Goal: Transaction & Acquisition: Purchase product/service

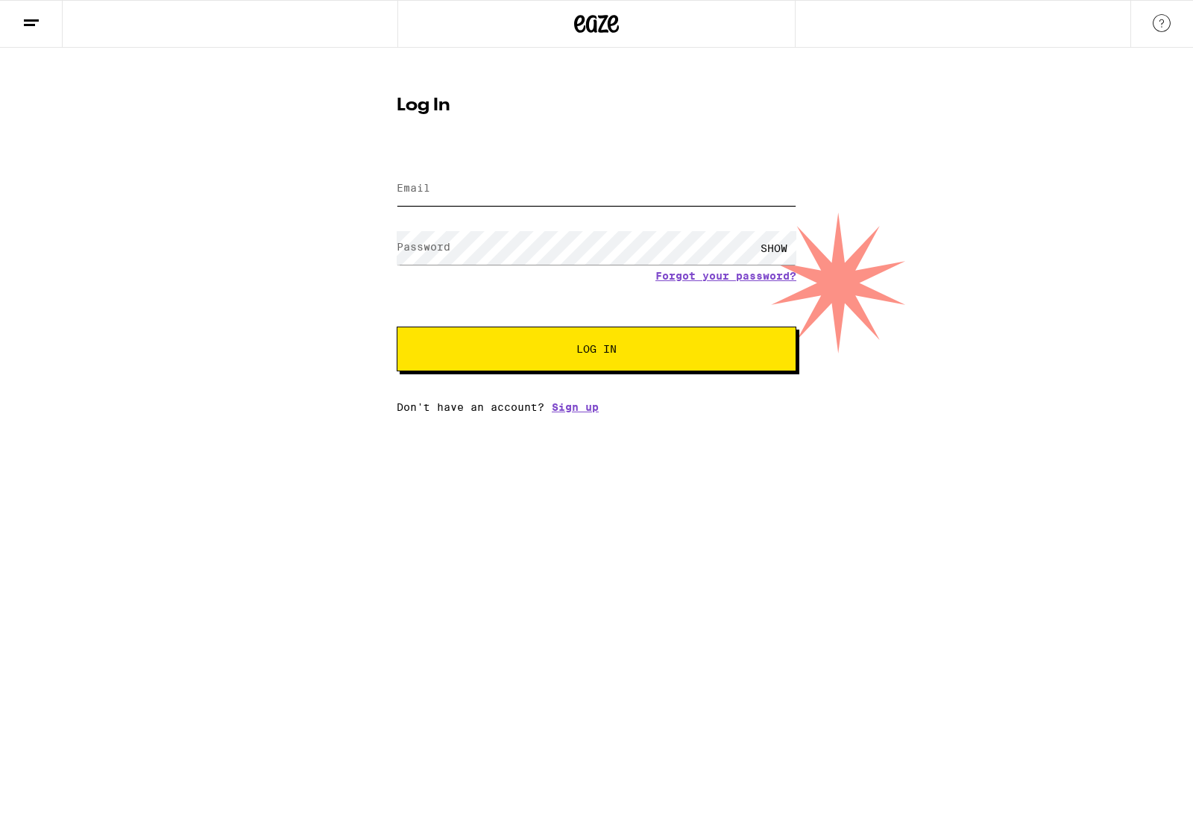
type input "[EMAIL_ADDRESS][DOMAIN_NAME]"
click at [597, 351] on button "Log In" at bounding box center [597, 349] width 400 height 45
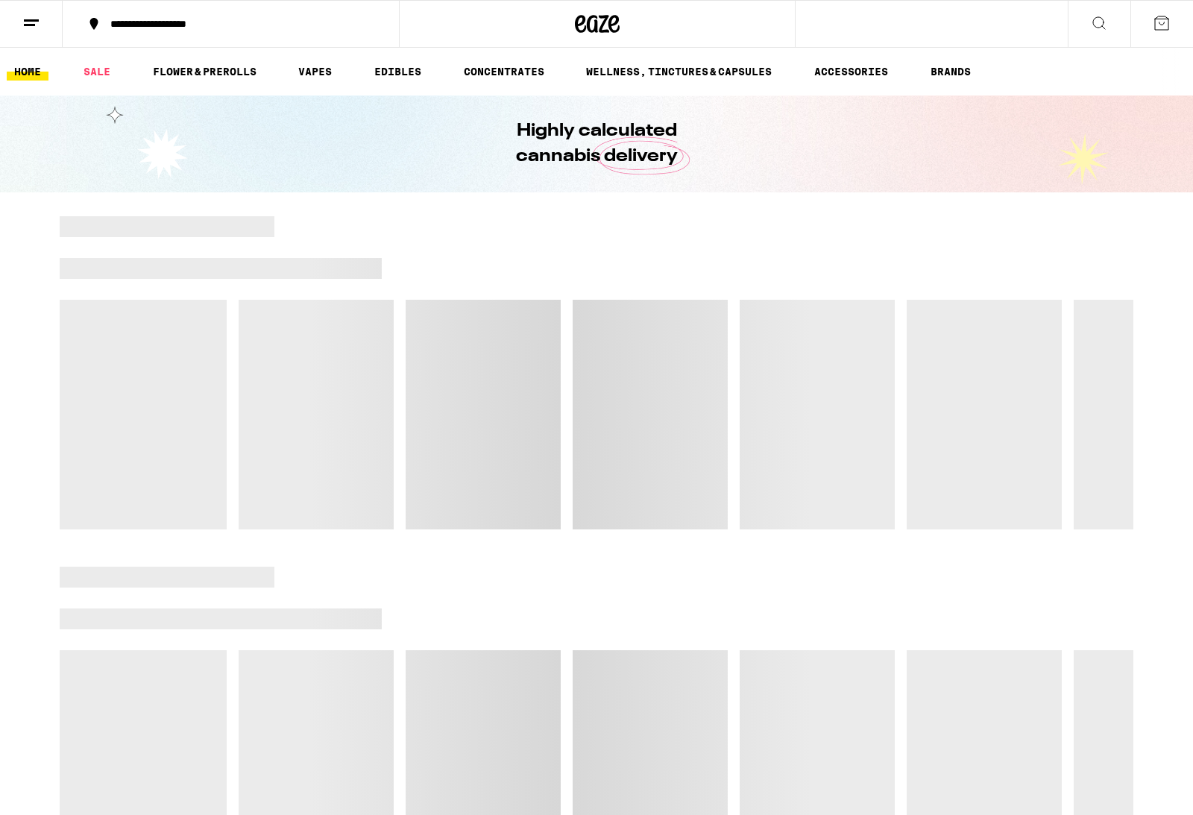
click at [724, 360] on div at bounding box center [597, 372] width 1074 height 313
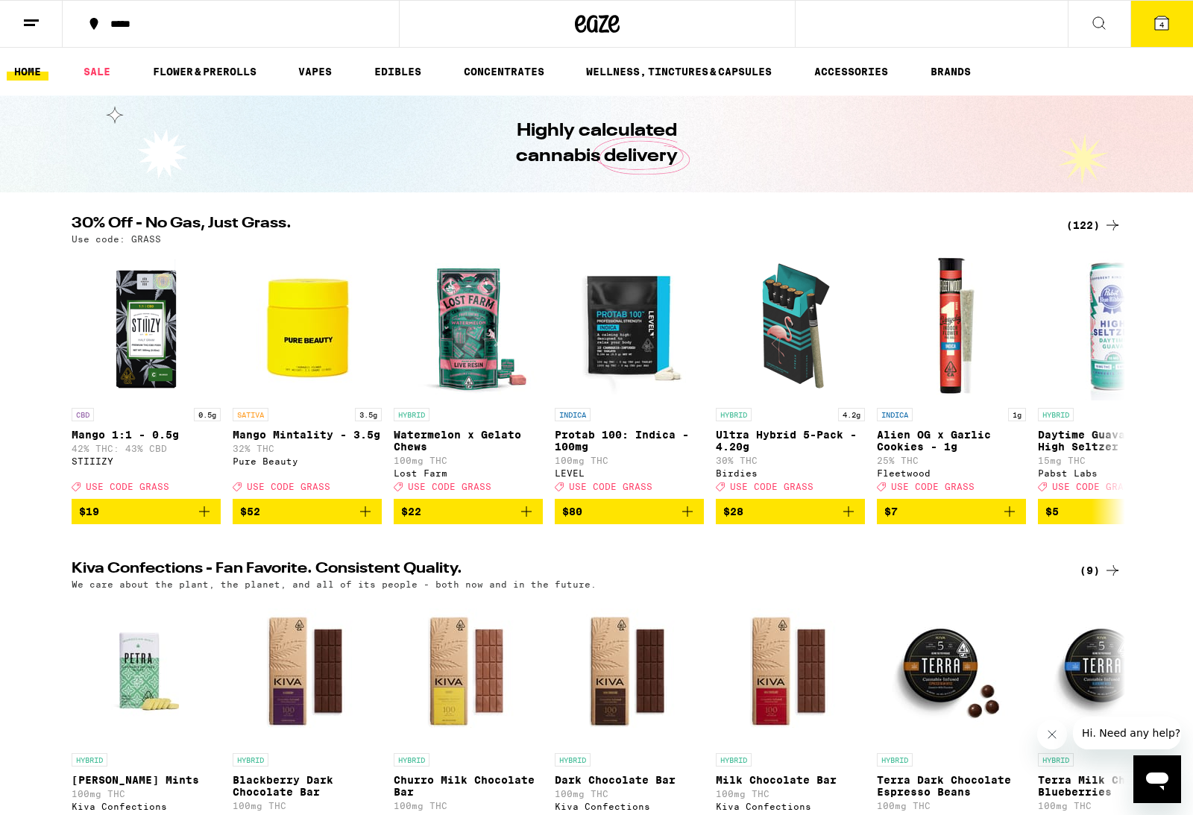
click at [297, 354] on img "Open page for Mango Mintality - 3.5g from Pure Beauty" at bounding box center [307, 325] width 149 height 149
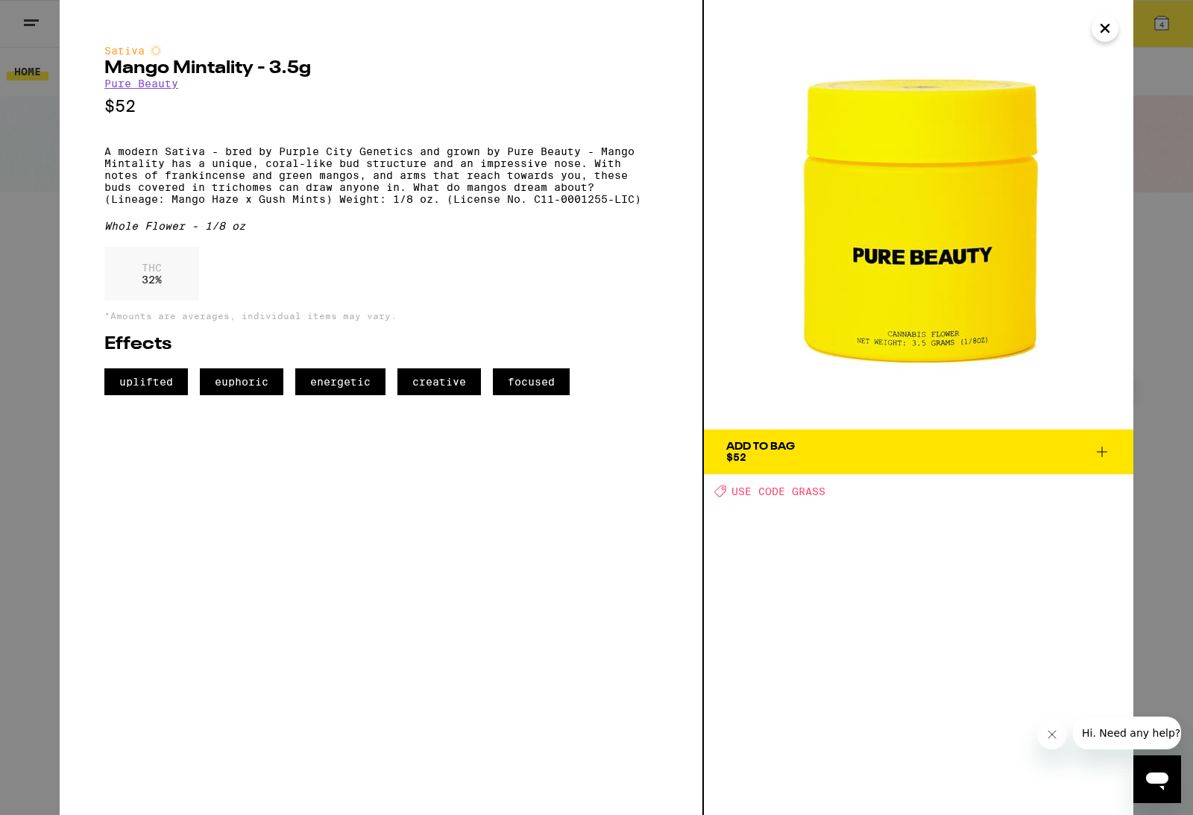
click at [1111, 32] on icon "Close" at bounding box center [1105, 28] width 18 height 22
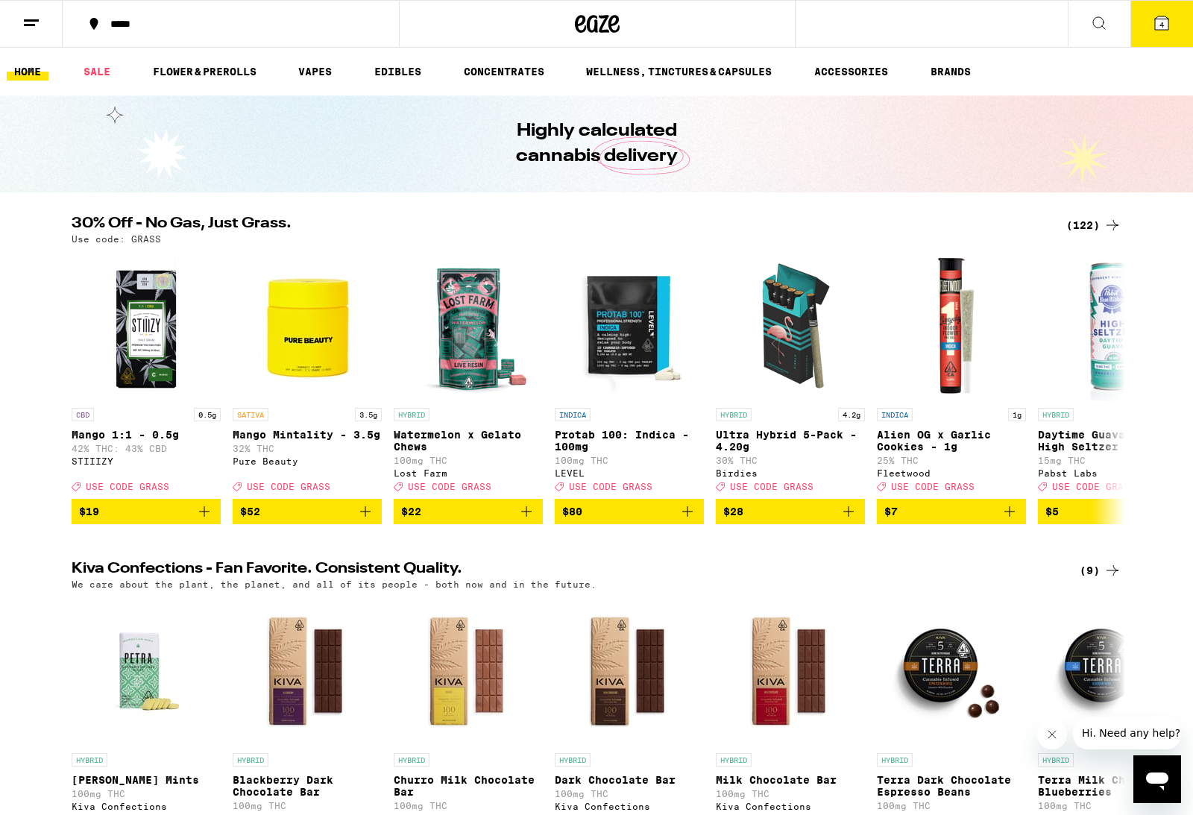
click at [322, 92] on ul "HOME SALE FLOWER & PREROLLS VAPES EDIBLES CONCENTRATES WELLNESS, TINCTURES & CA…" at bounding box center [596, 72] width 1193 height 48
click at [320, 74] on link "VAPES" at bounding box center [315, 72] width 48 height 18
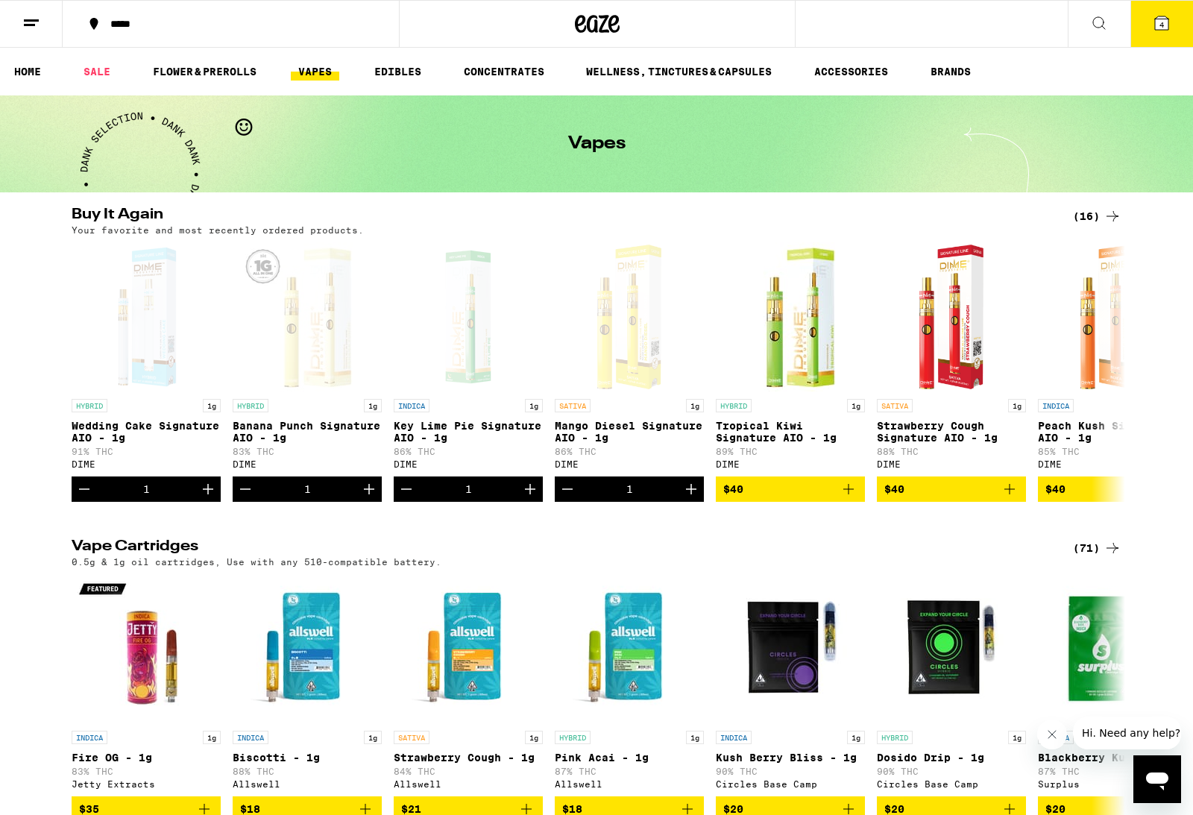
click at [73, 500] on button "Decrement" at bounding box center [84, 489] width 25 height 25
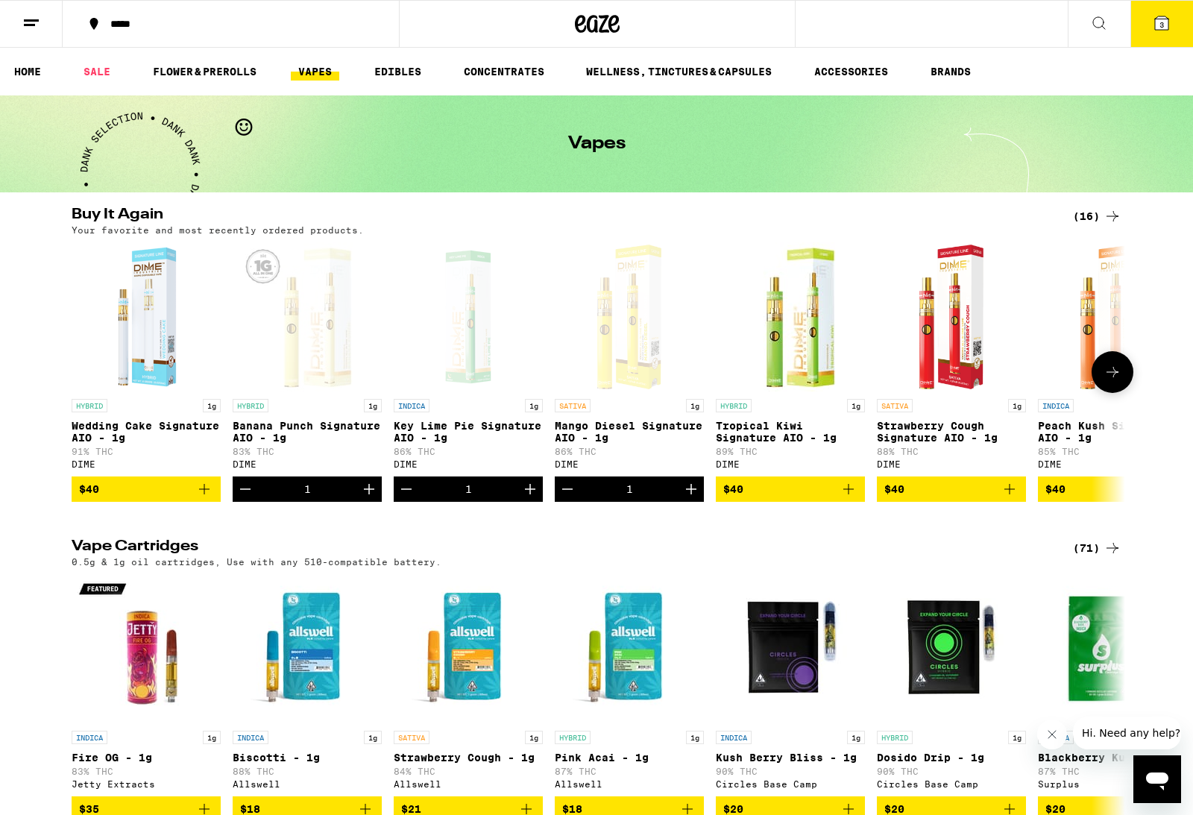
click at [257, 496] on button "Decrement" at bounding box center [245, 489] width 25 height 25
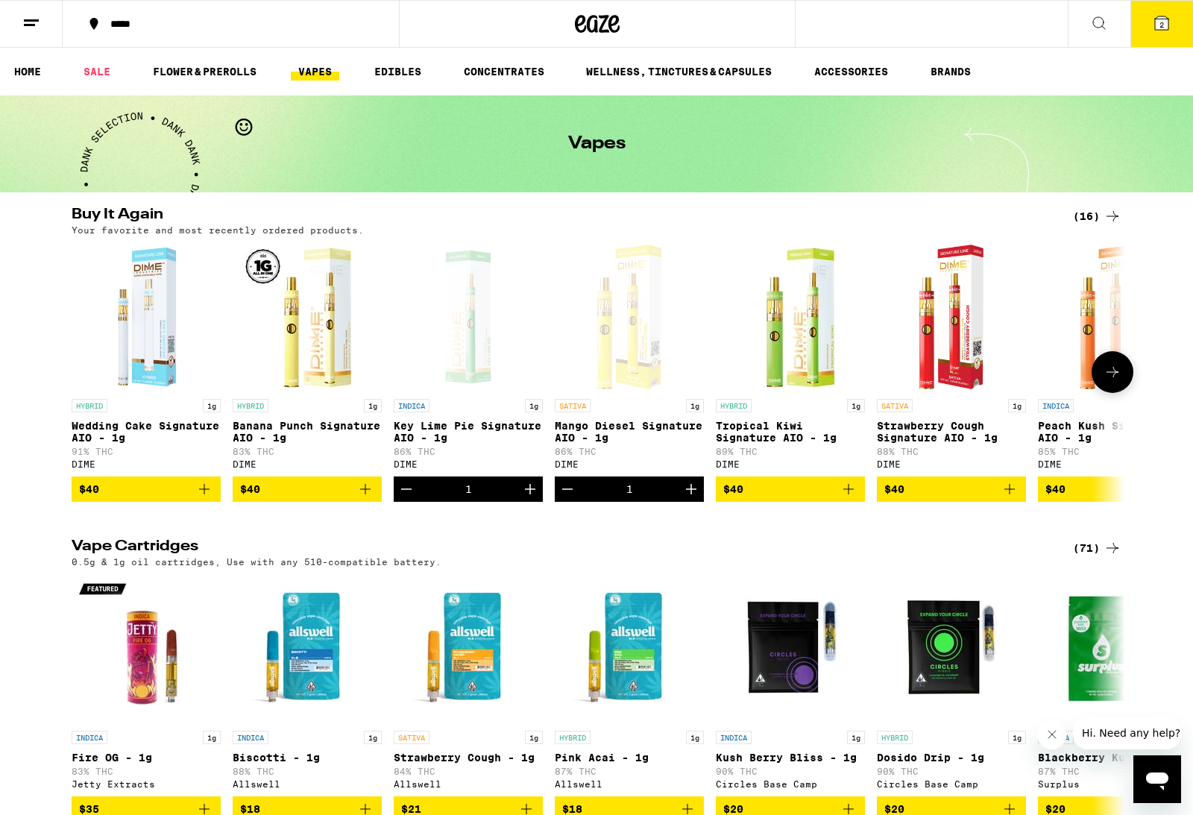
click at [406, 498] on icon "Decrement" at bounding box center [407, 489] width 18 height 18
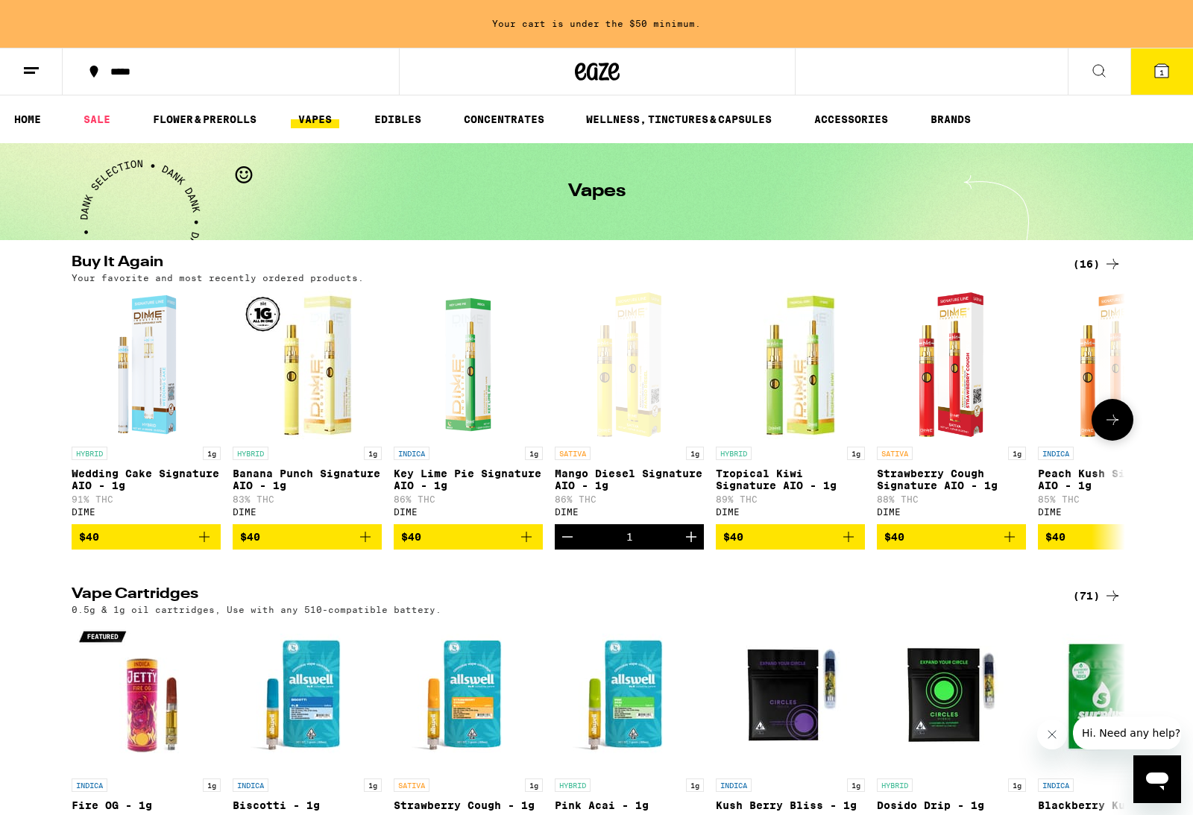
click at [578, 550] on button "Decrement" at bounding box center [567, 536] width 25 height 25
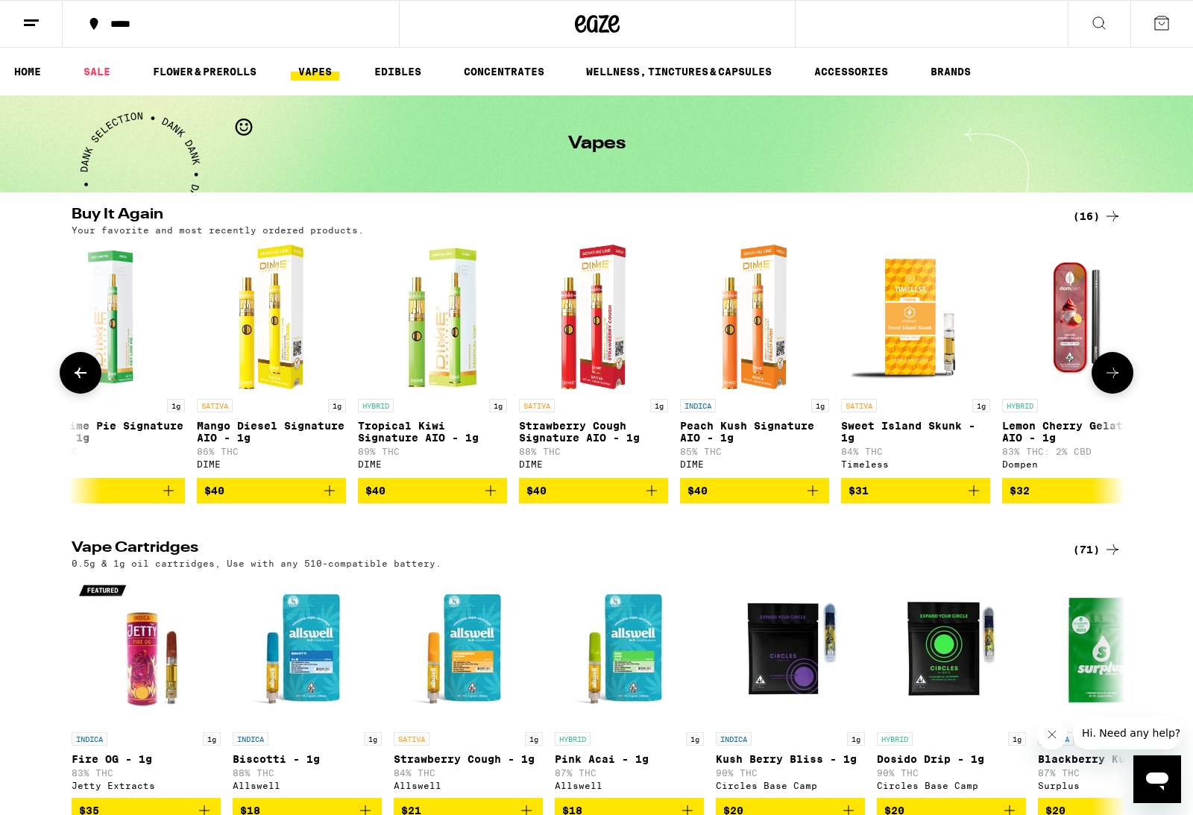
scroll to position [0, 357]
click at [809, 500] on icon "Add to bag" at bounding box center [814, 491] width 18 height 18
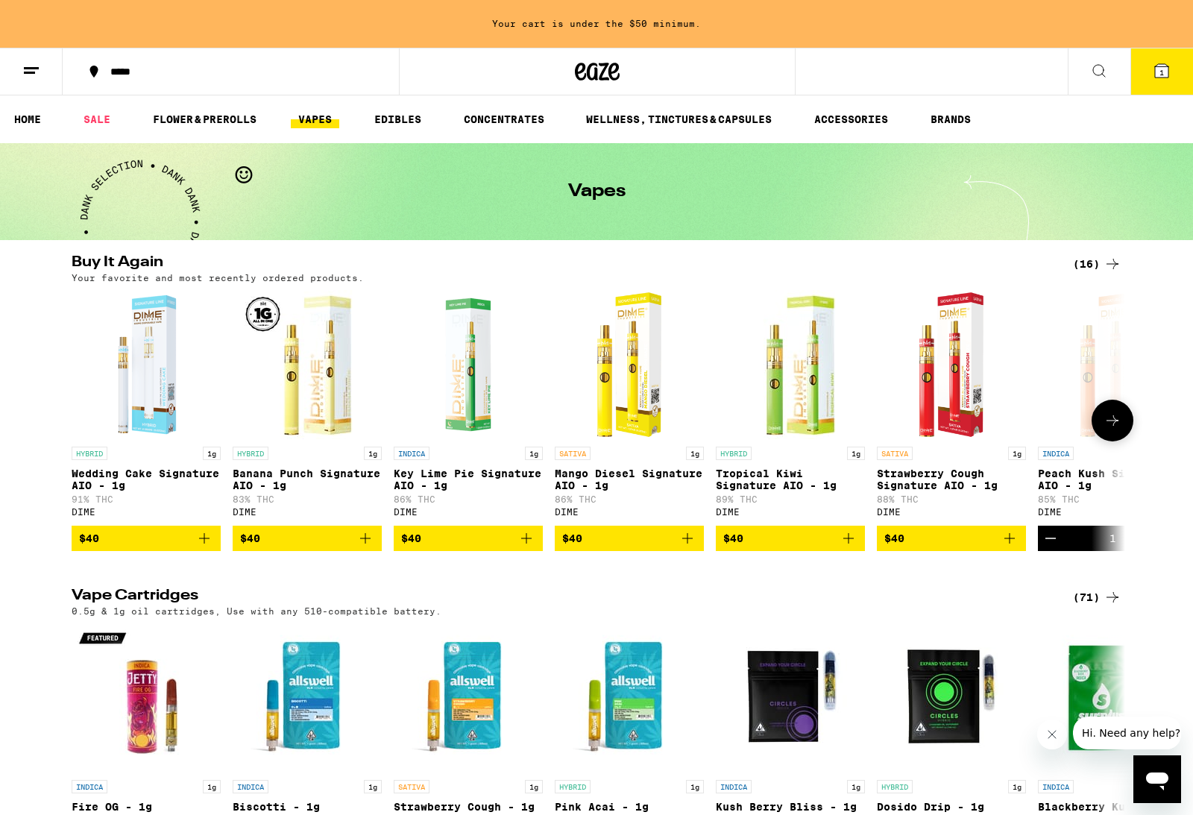
scroll to position [0, 0]
click at [206, 547] on icon "Add to bag" at bounding box center [204, 539] width 18 height 18
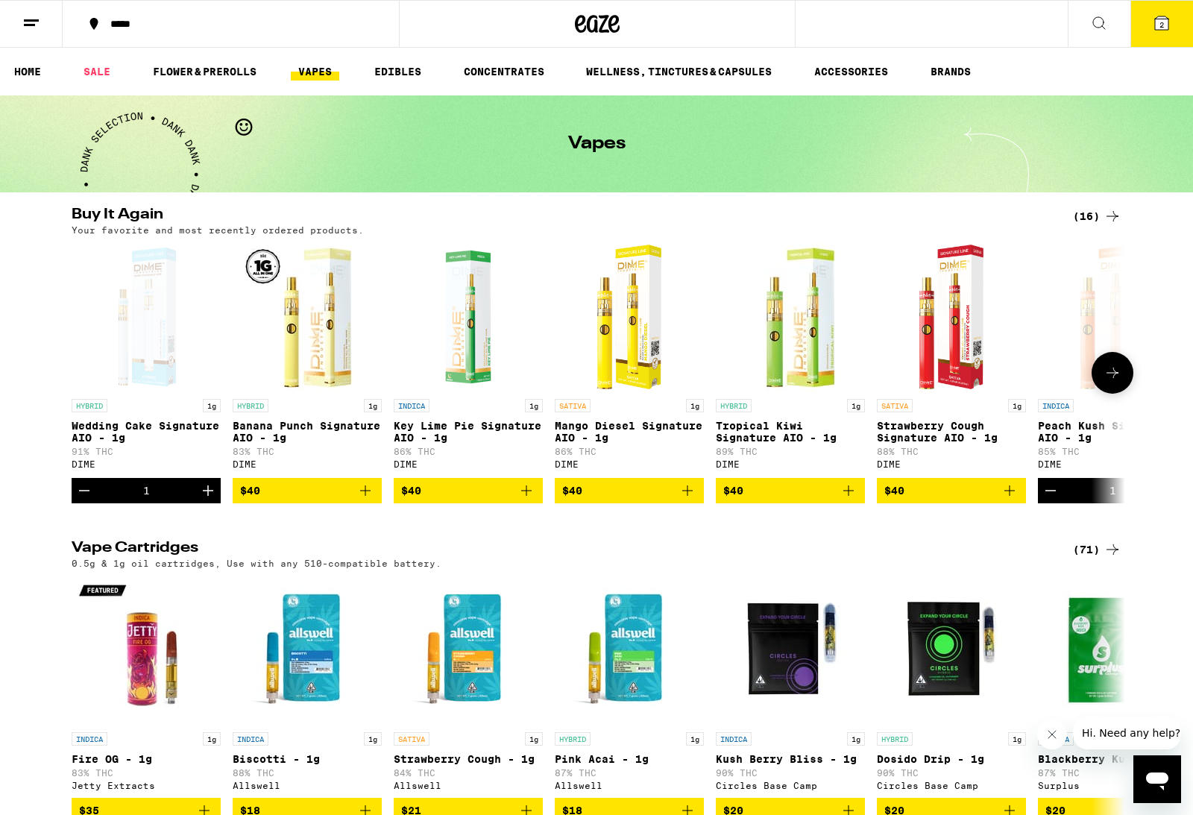
click at [1006, 500] on icon "Add to bag" at bounding box center [1010, 491] width 18 height 18
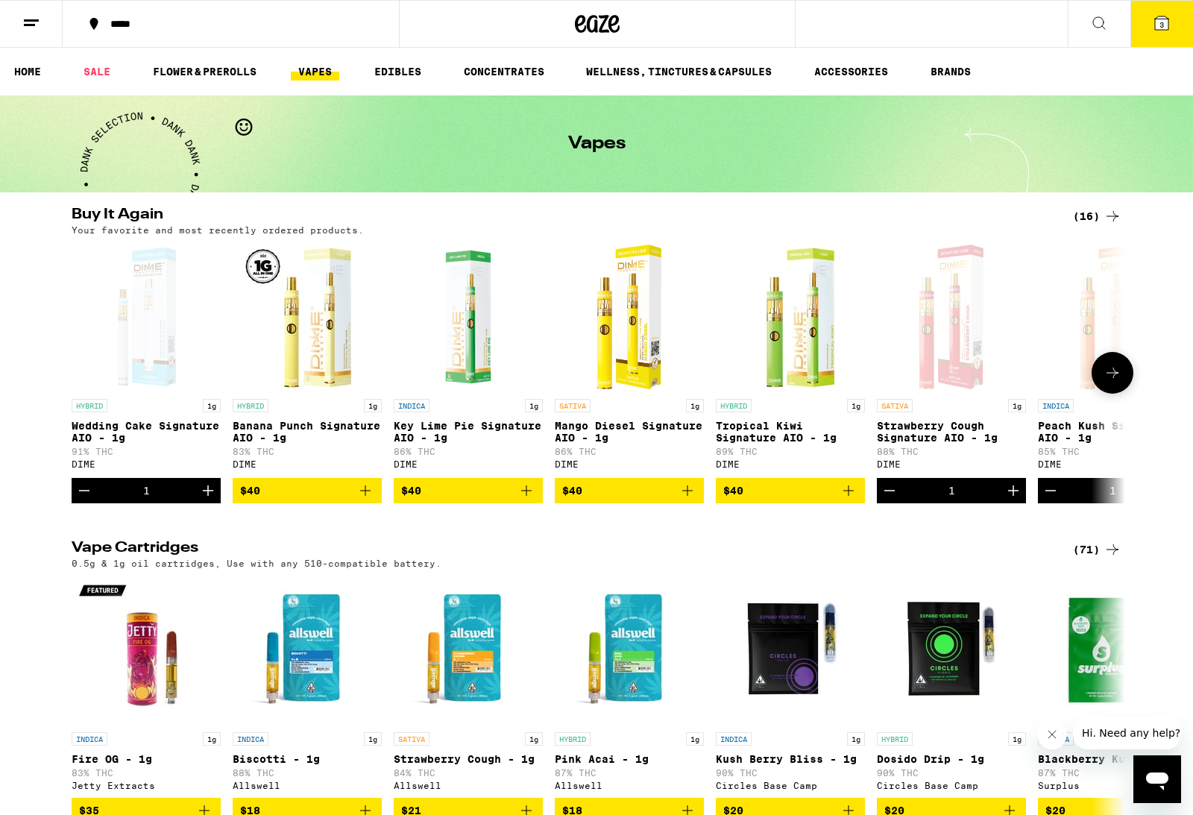
click at [841, 500] on icon "Add to bag" at bounding box center [849, 491] width 18 height 18
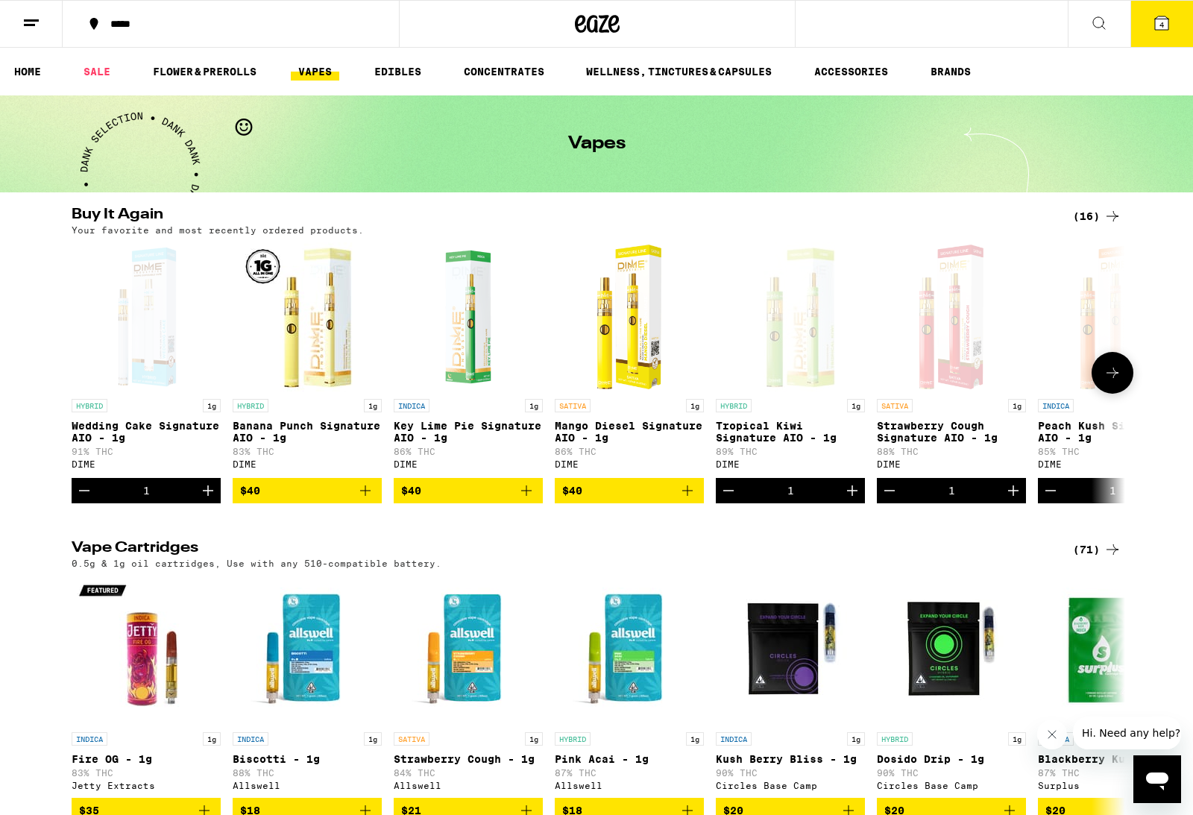
click at [1164, 26] on span "4" at bounding box center [1162, 24] width 4 height 9
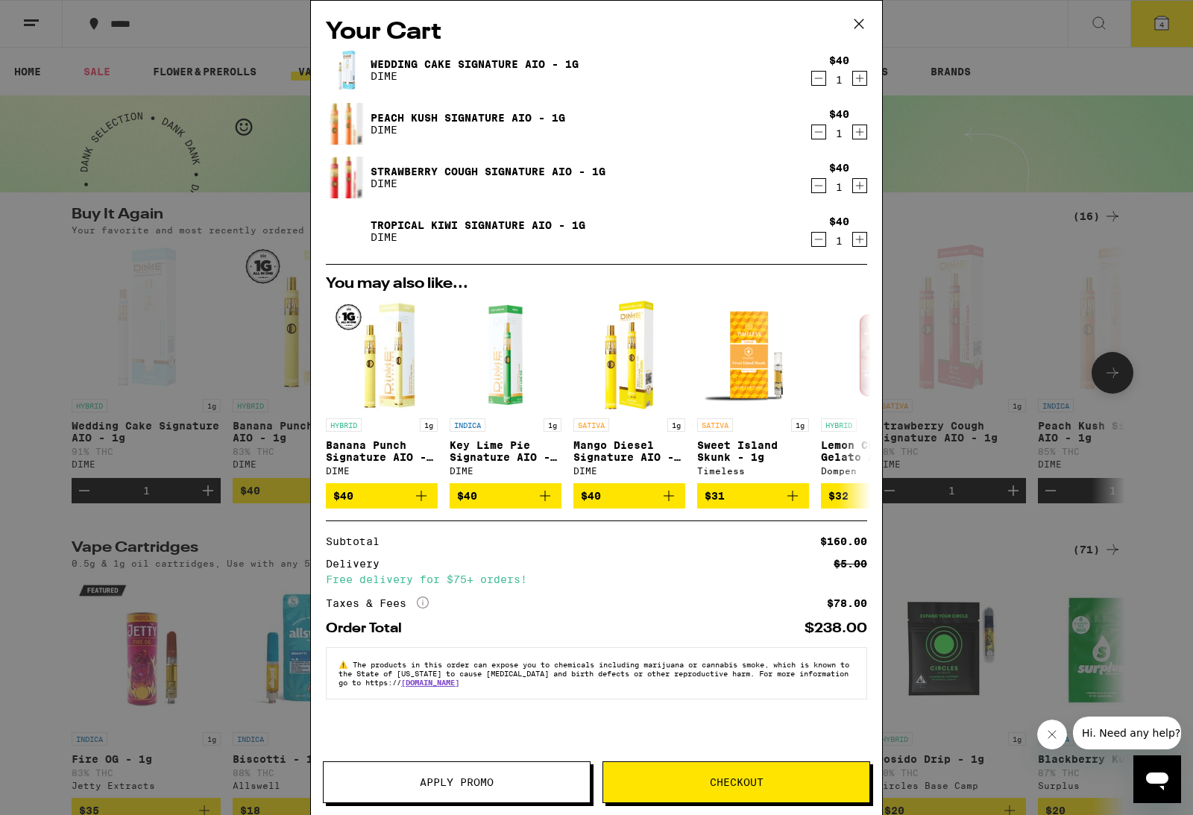
click at [863, 21] on icon at bounding box center [859, 24] width 22 height 22
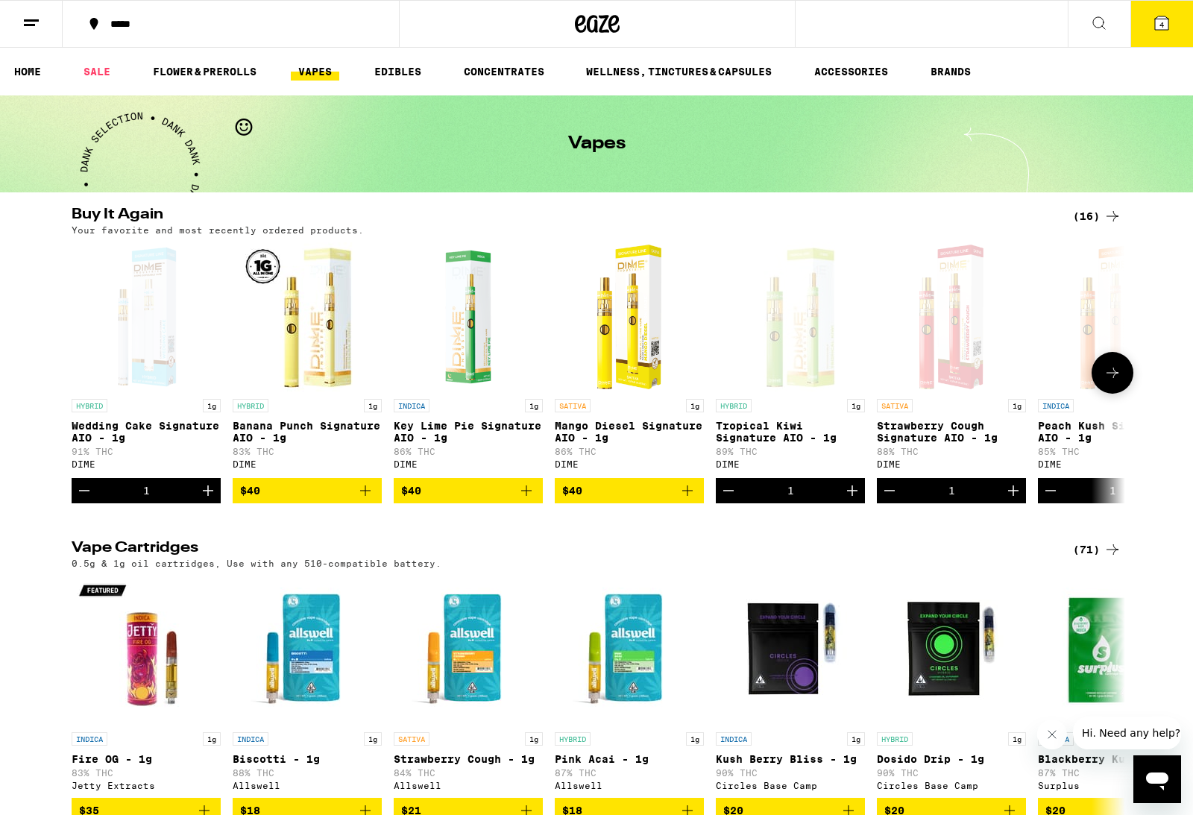
click at [1161, 31] on icon at bounding box center [1162, 23] width 18 height 18
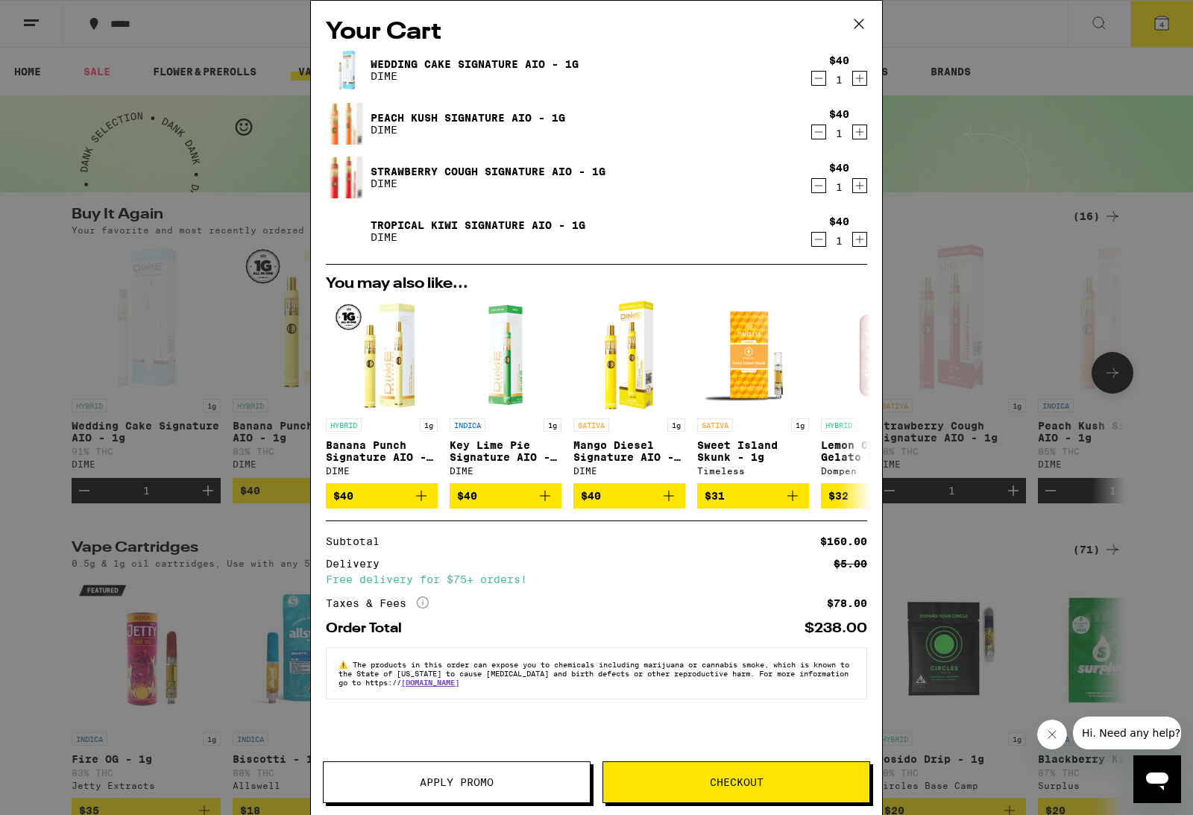
click at [511, 783] on span "Apply Promo" at bounding box center [457, 782] width 266 height 10
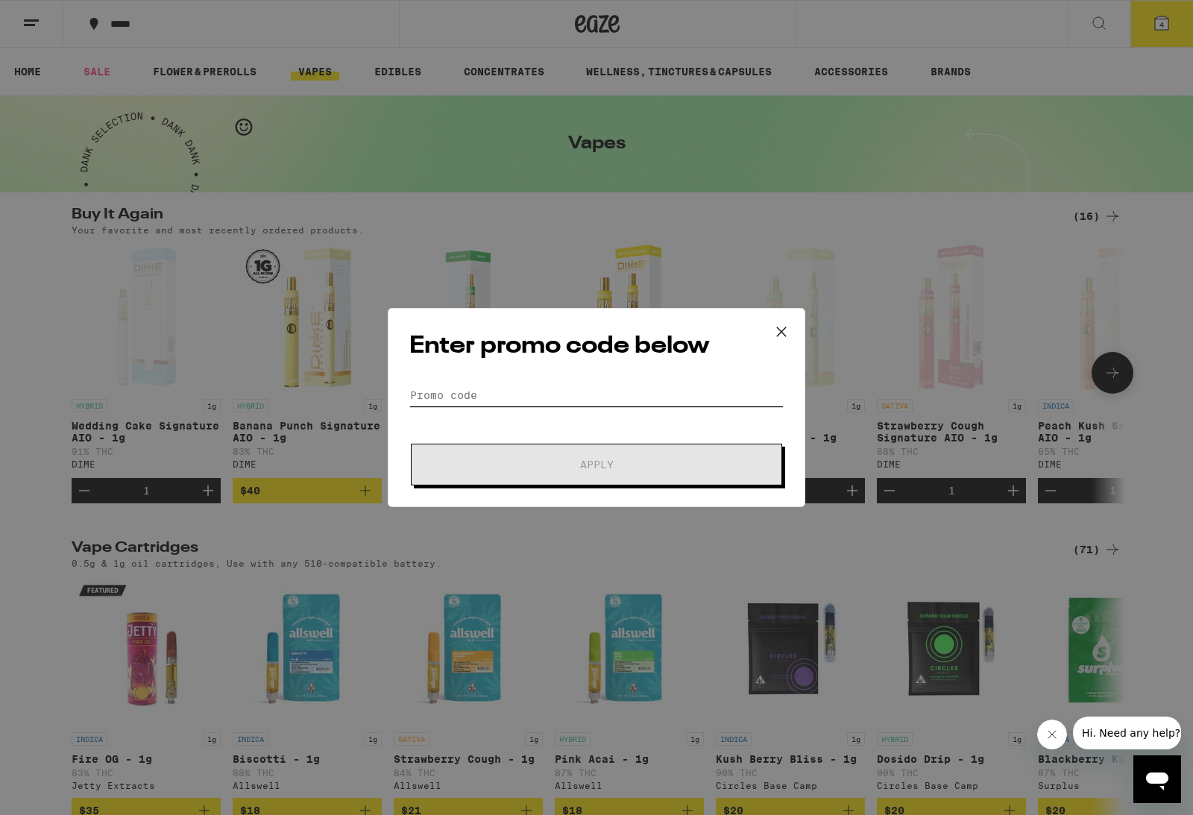
click at [645, 406] on input "Promo Code" at bounding box center [596, 395] width 374 height 22
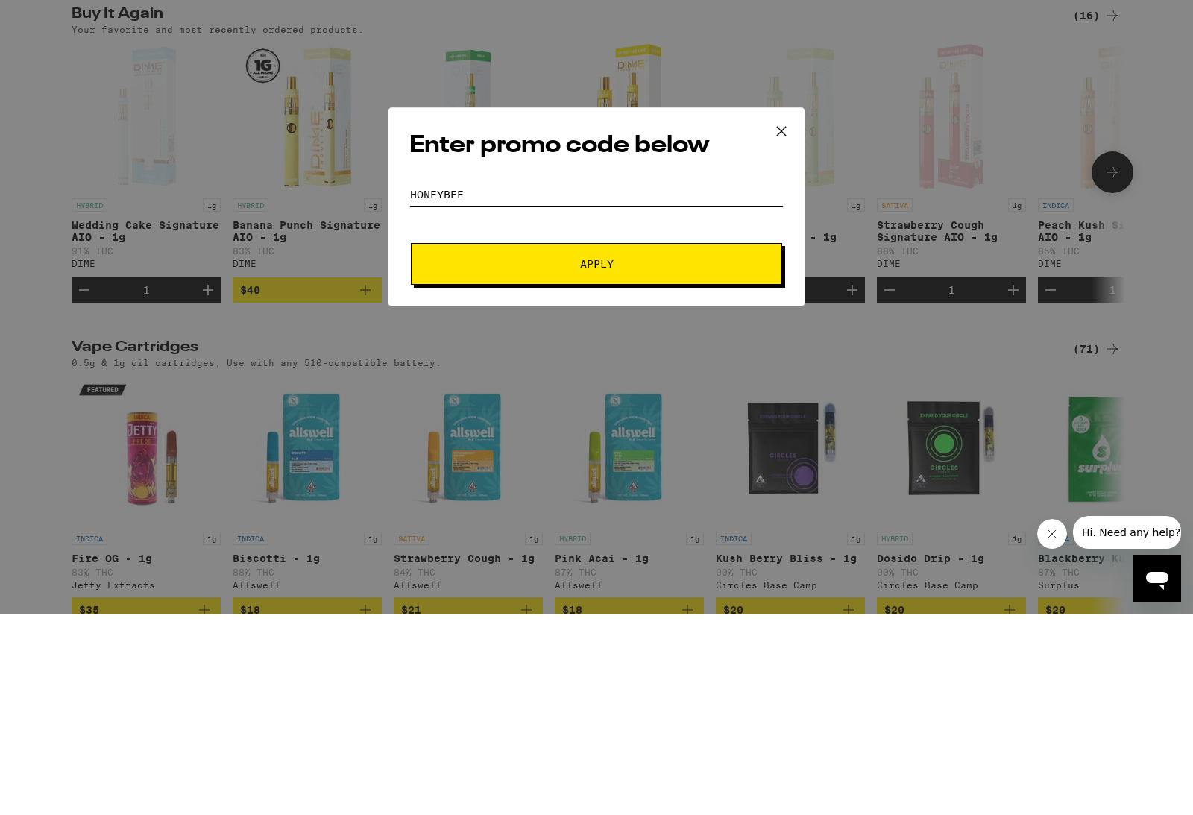
type input "Honeybee"
click at [697, 444] on button "Apply" at bounding box center [596, 465] width 371 height 42
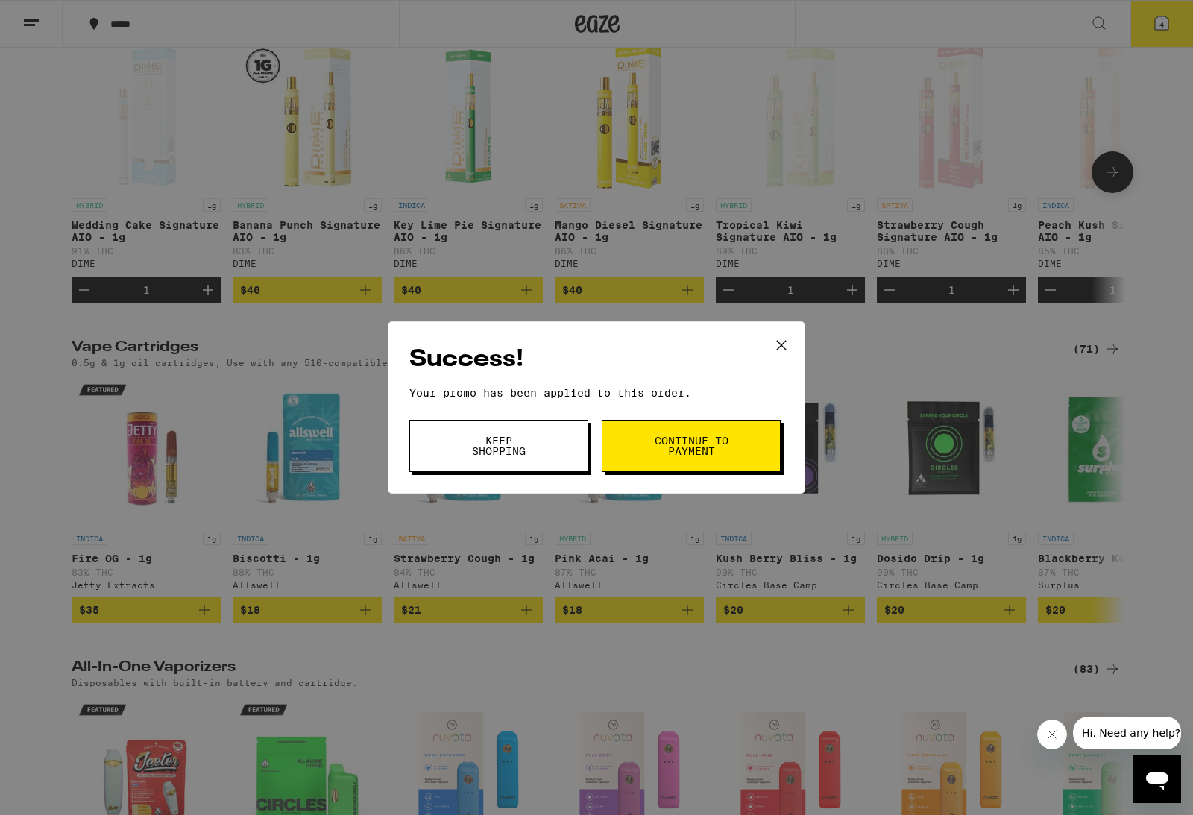
click at [541, 468] on button "Keep Shopping" at bounding box center [498, 446] width 179 height 52
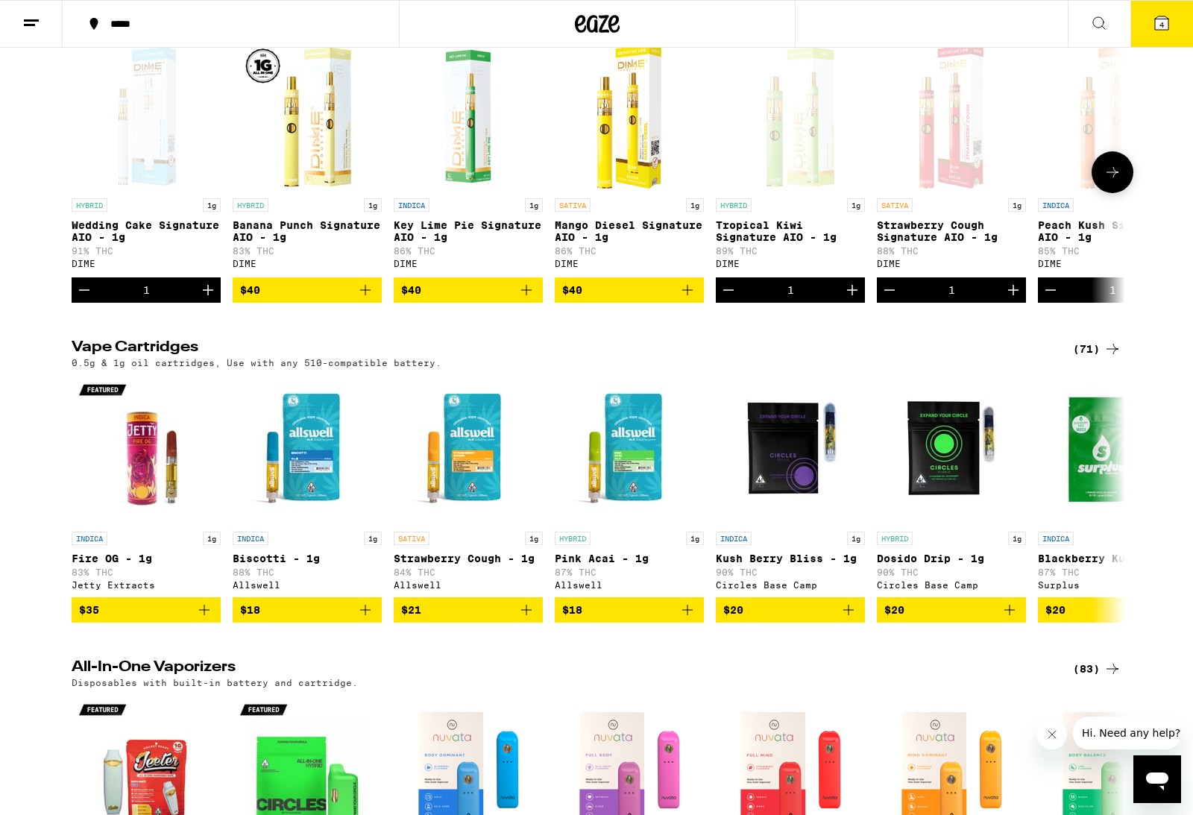
click at [1161, 19] on icon at bounding box center [1161, 22] width 13 height 13
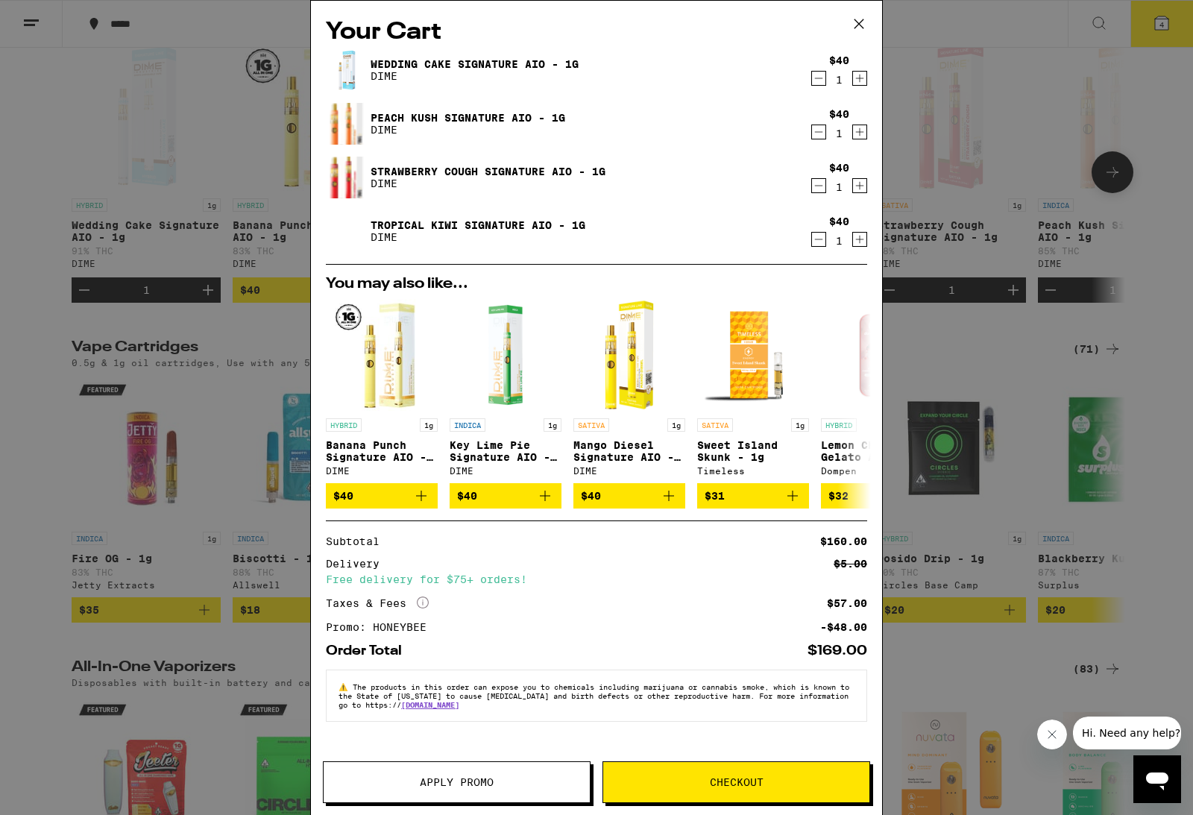
click at [722, 787] on span "Checkout" at bounding box center [737, 782] width 54 height 10
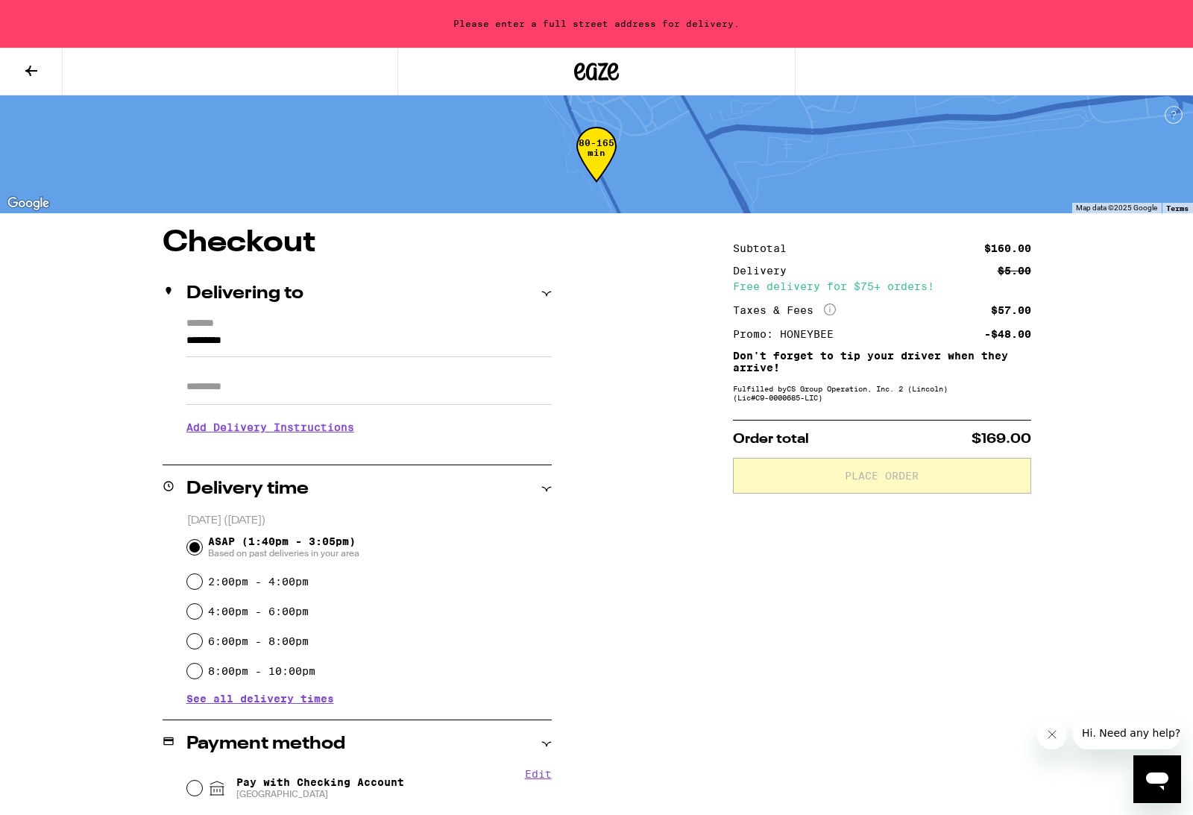
click at [507, 351] on input "*********" at bounding box center [368, 344] width 365 height 25
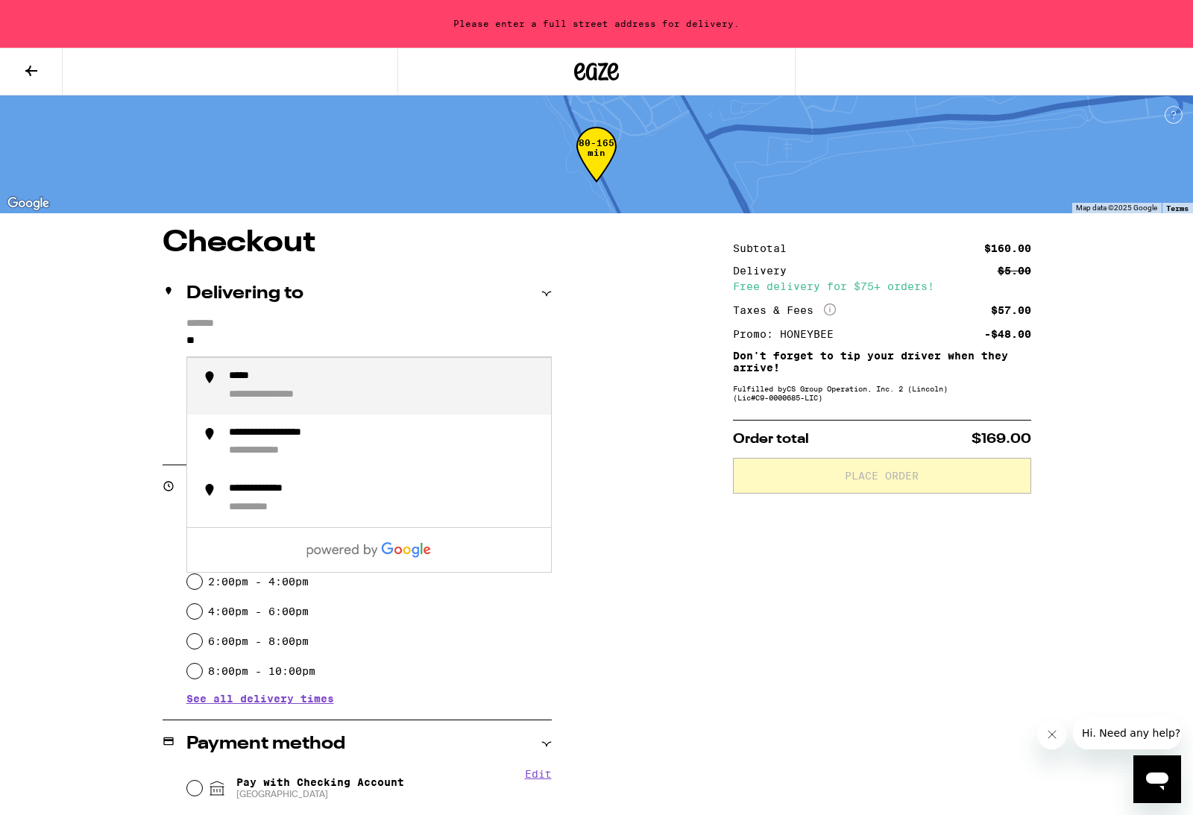
type input "*"
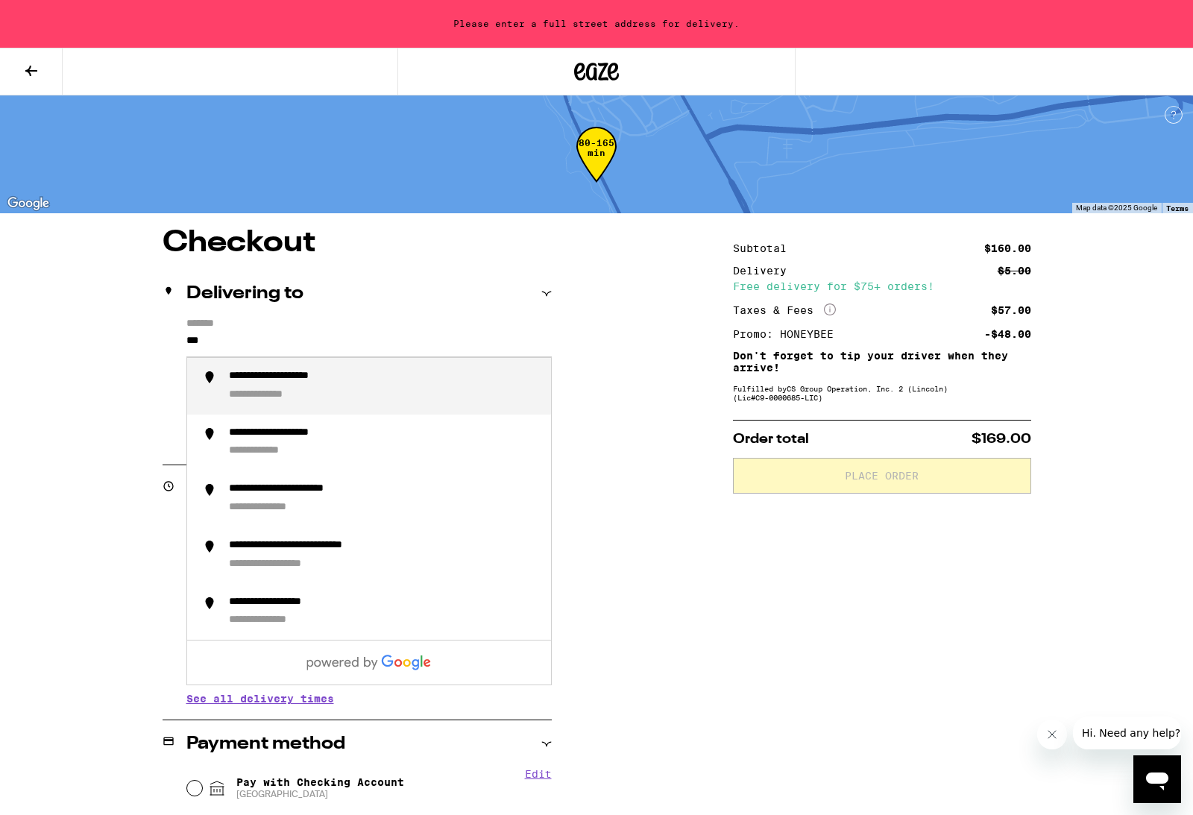
click at [413, 376] on div "**********" at bounding box center [384, 386] width 310 height 33
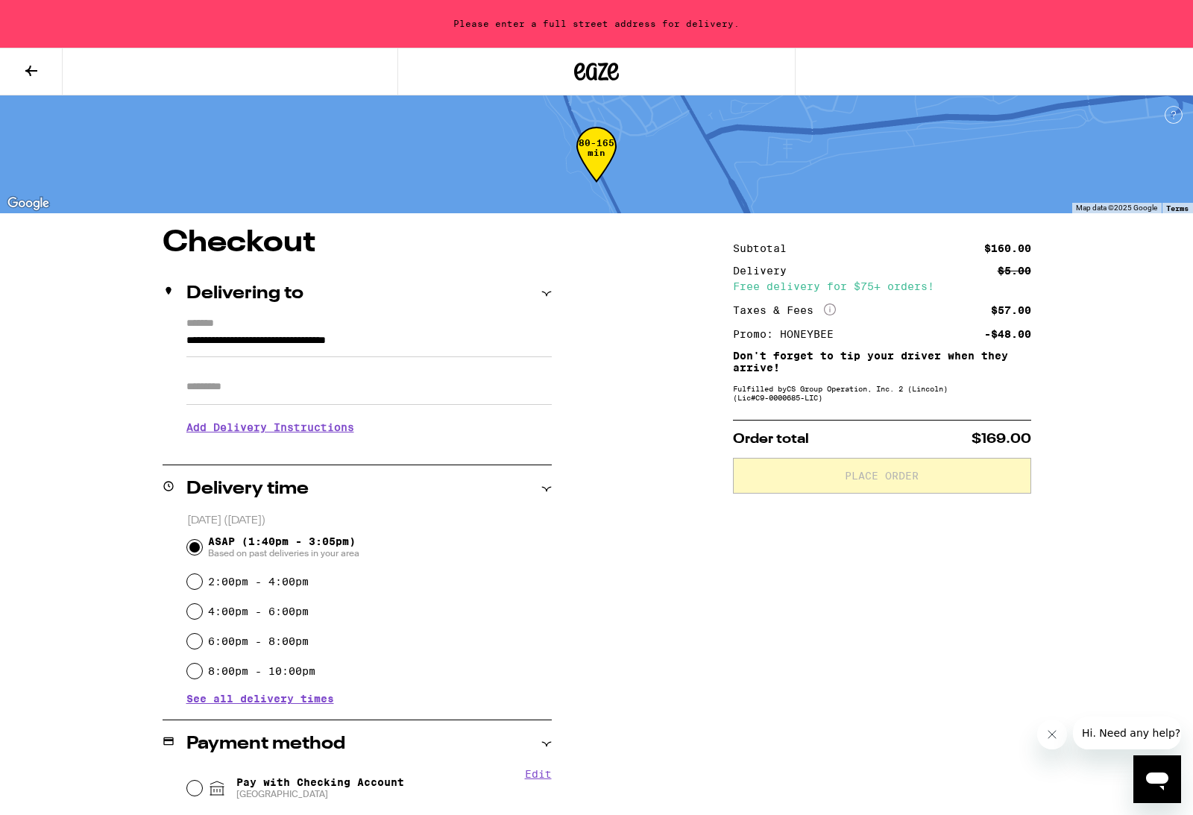
type input "**********"
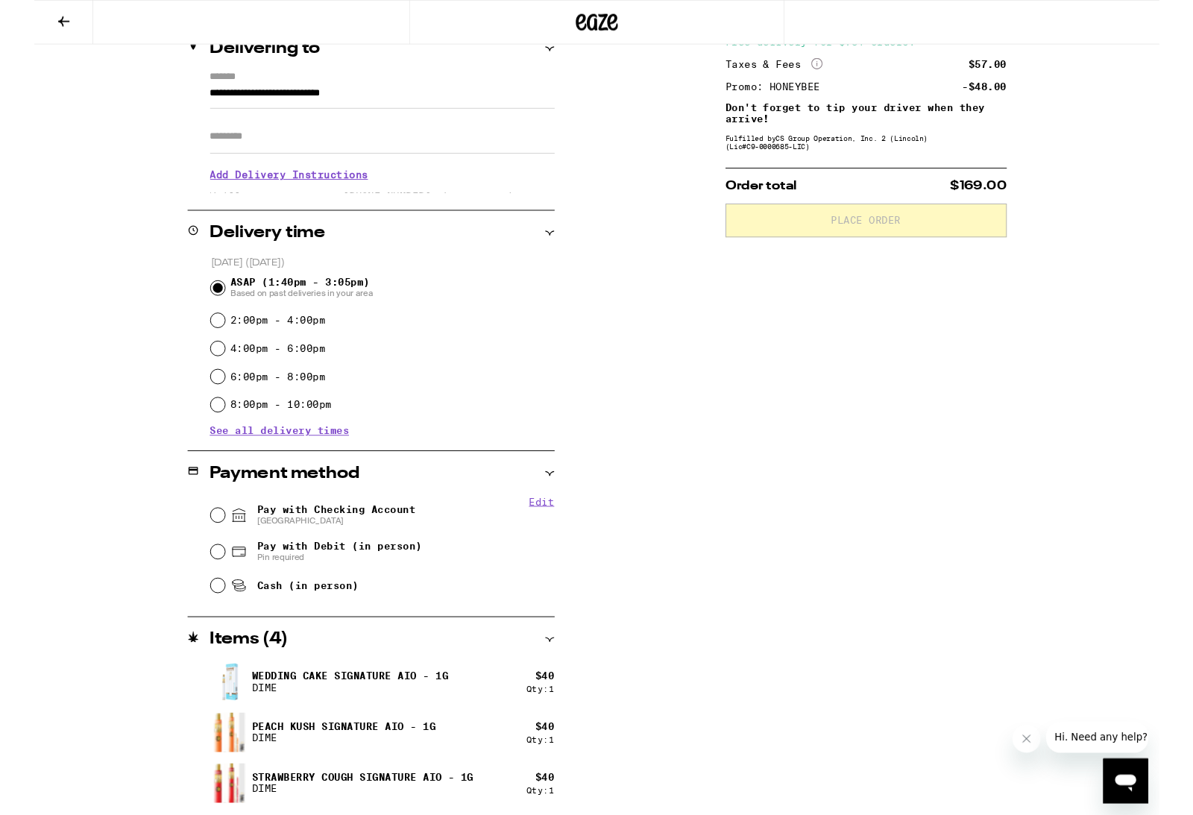
scroll to position [195, 0]
click at [303, 550] on span "[GEOGRAPHIC_DATA]" at bounding box center [320, 552] width 168 height 12
click at [202, 550] on input "Pay with Checking Account CHASE COLLEGE" at bounding box center [194, 546] width 15 height 15
radio input "true"
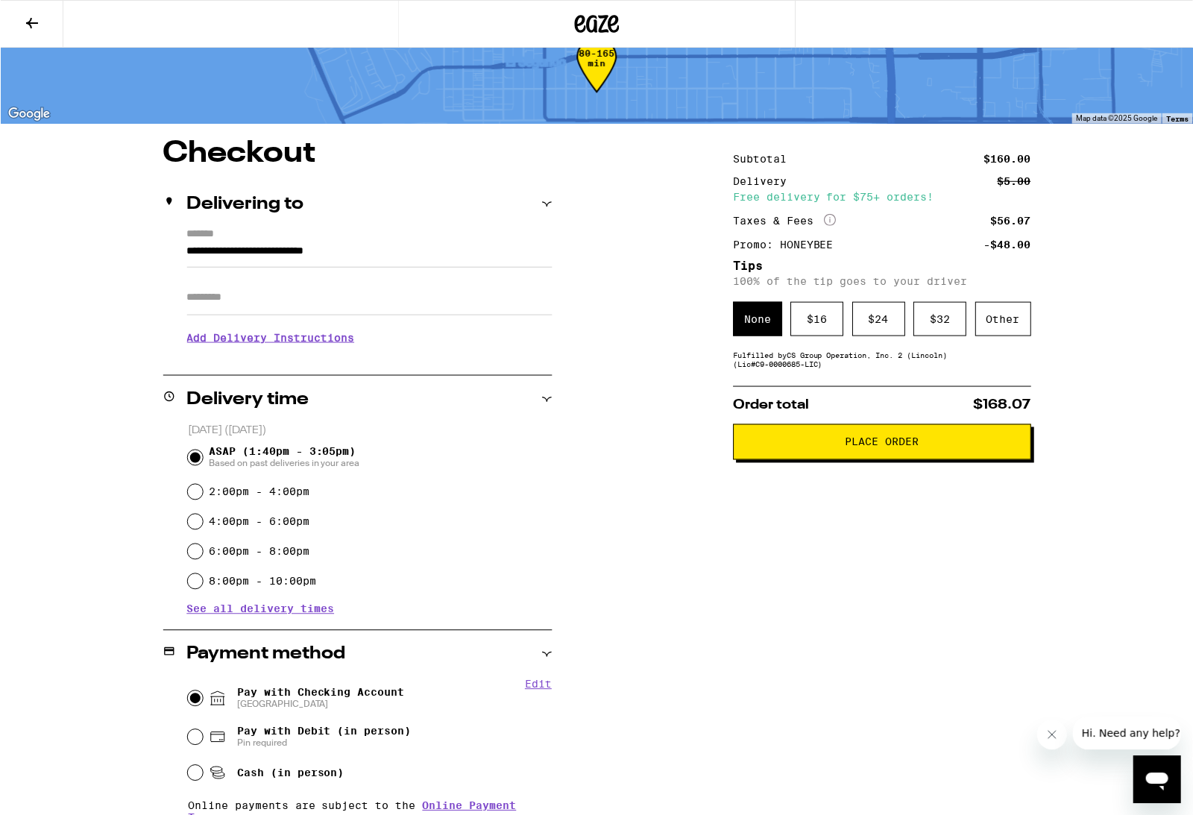
scroll to position [43, 0]
click at [1011, 330] on div "Other" at bounding box center [1004, 318] width 56 height 34
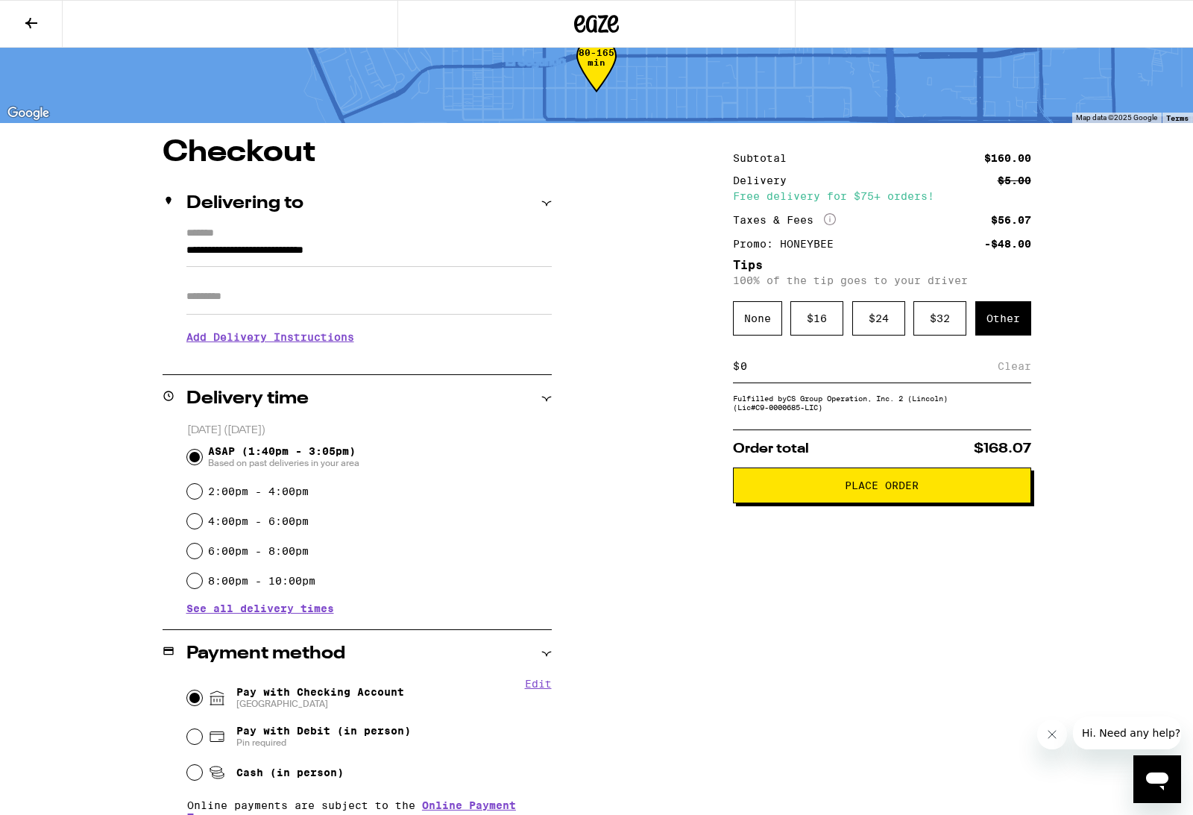
scroll to position [42, 0]
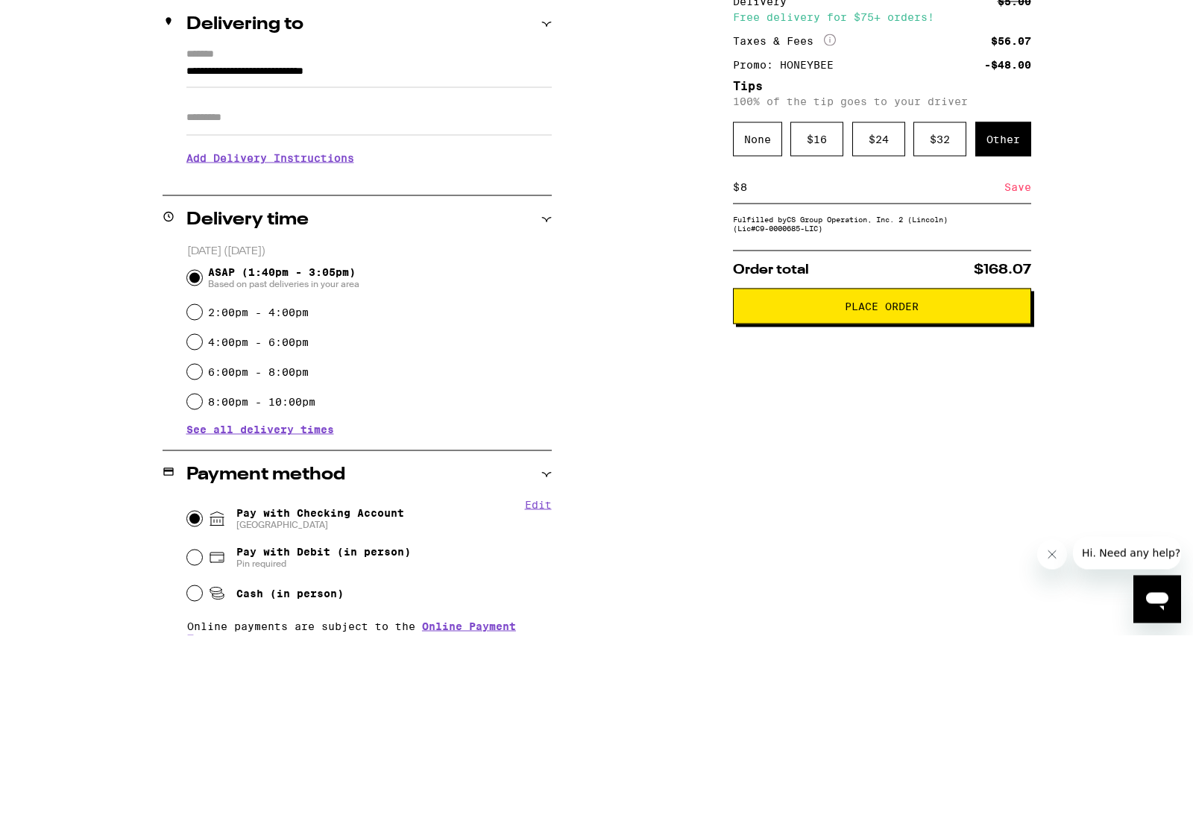
type input "8"
click at [1020, 351] on div "Save" at bounding box center [1018, 367] width 27 height 33
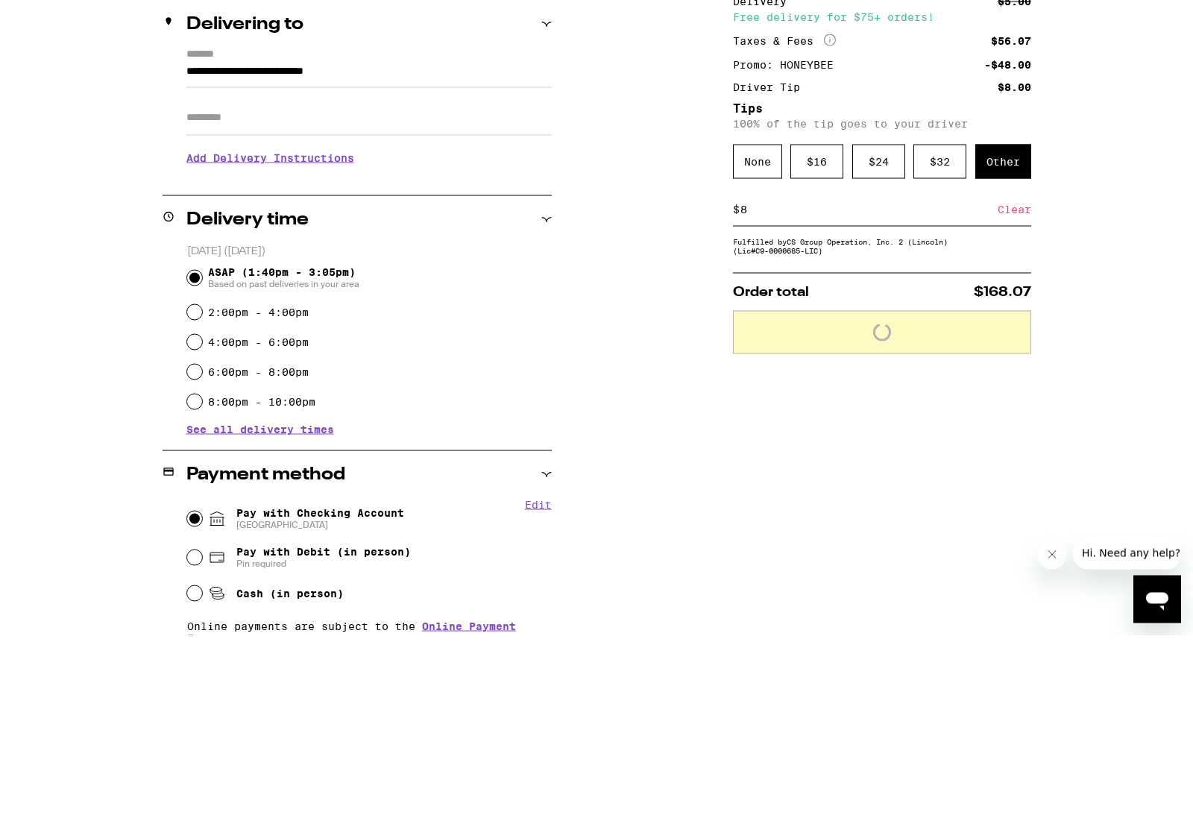
scroll to position [222, 0]
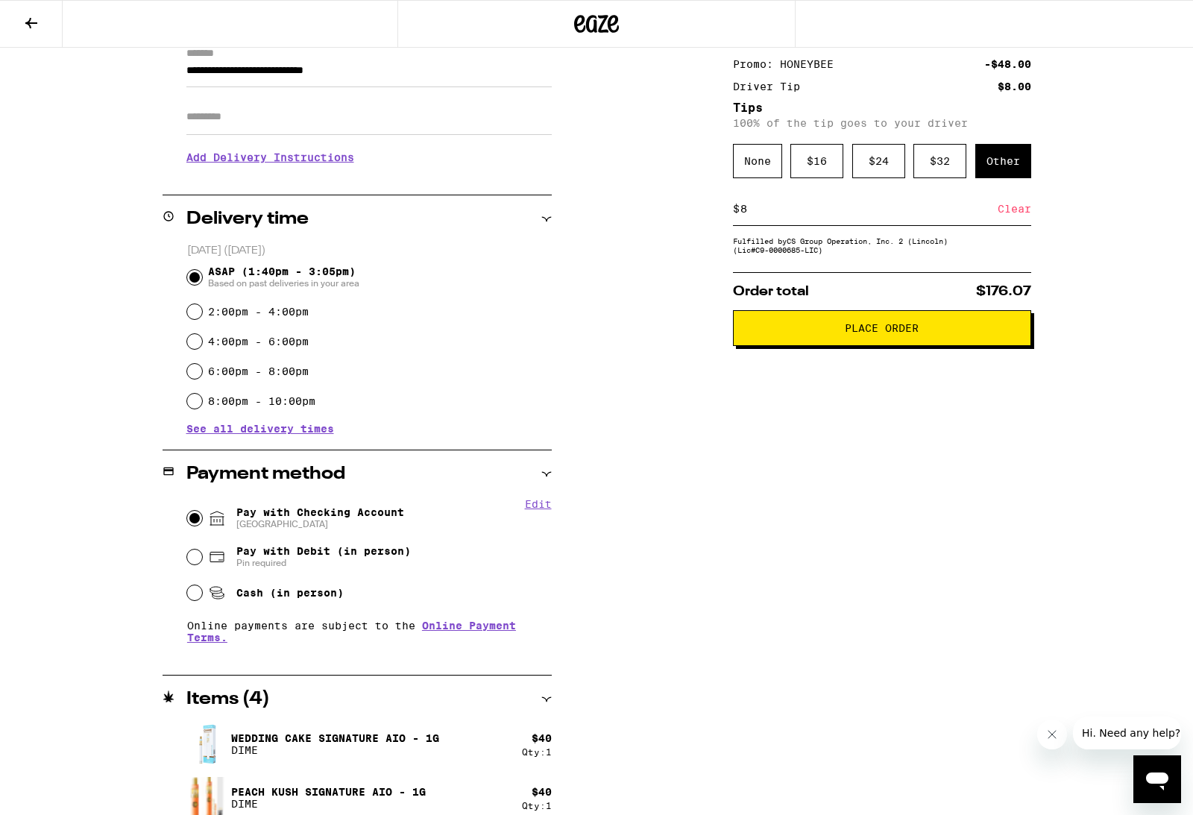
click at [1004, 333] on span "Place Order" at bounding box center [882, 328] width 273 height 10
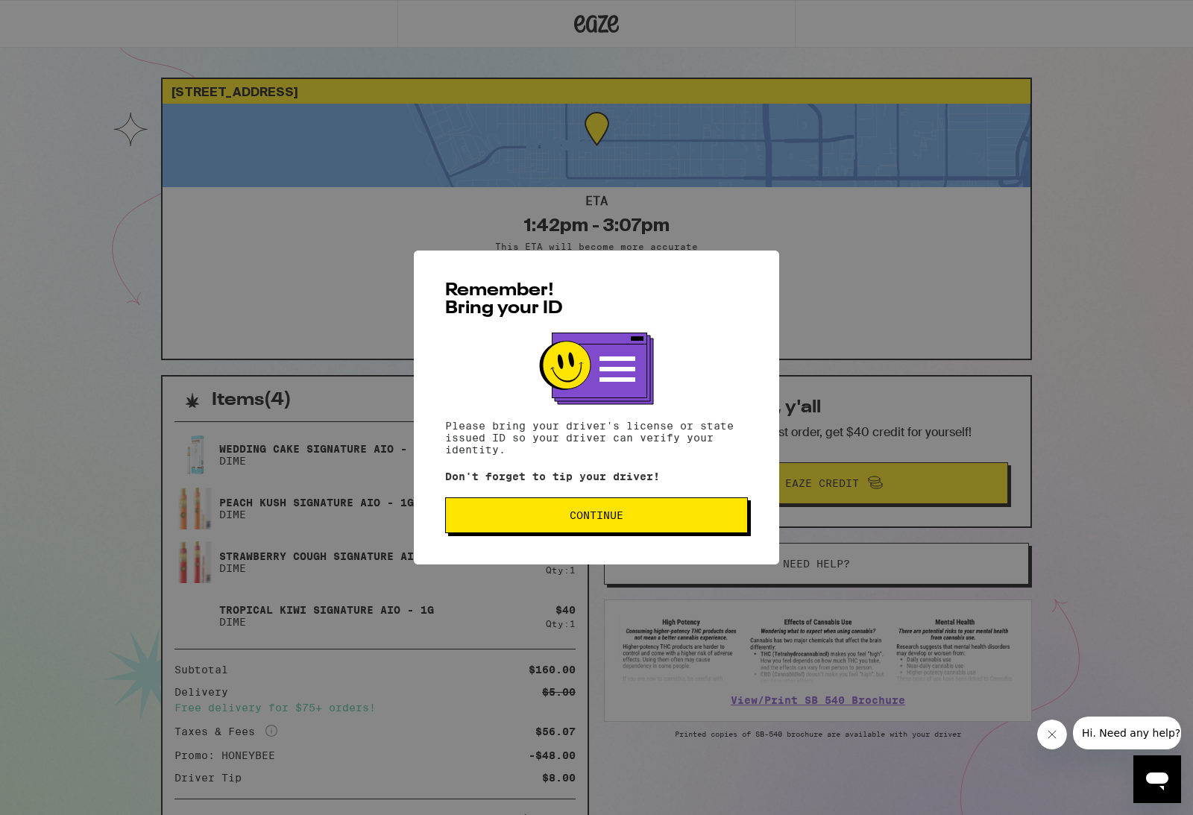
click at [636, 512] on button "Continue" at bounding box center [596, 516] width 303 height 36
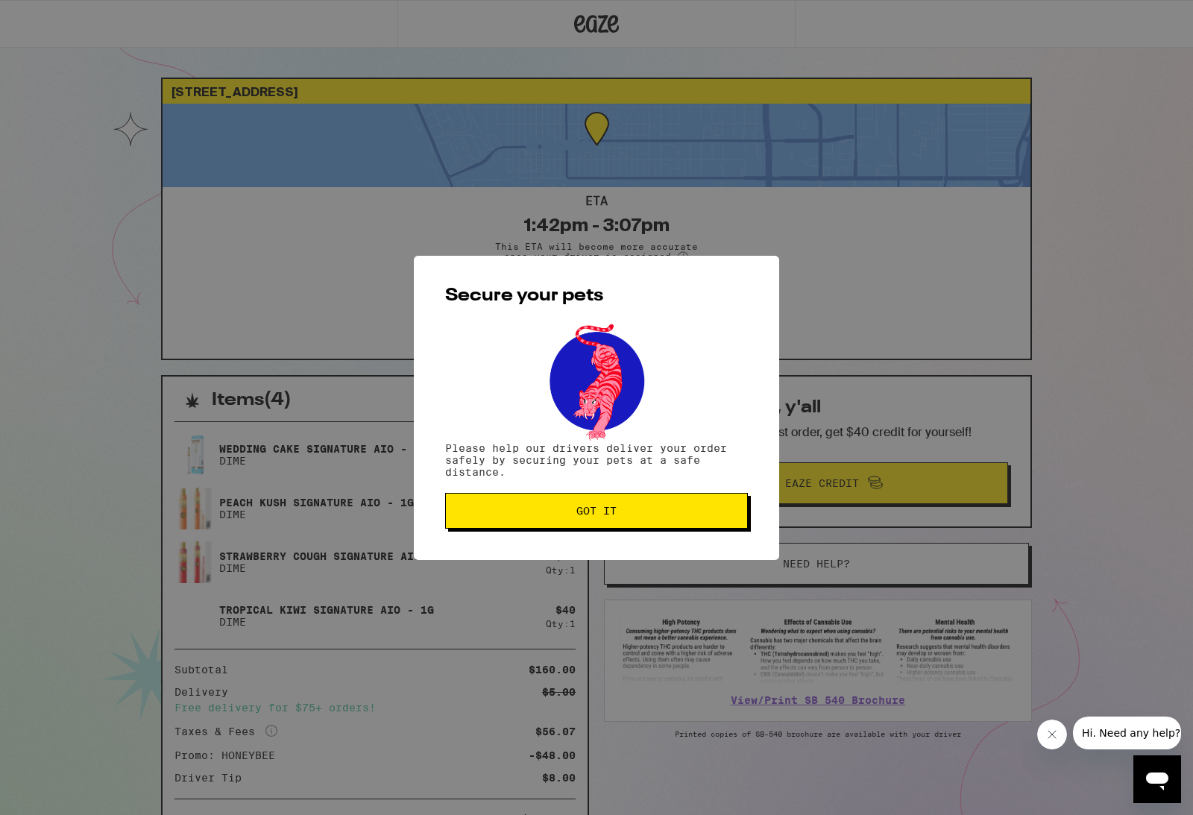
click at [640, 516] on span "Got it" at bounding box center [596, 511] width 277 height 10
